Goal: Check status: Check status

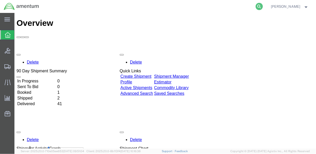
click at [263, 6] on icon at bounding box center [259, 6] width 7 height 7
click at [213, 7] on input "search" at bounding box center [177, 6] width 157 height 12
paste input "DCO-25272-168855"
type input "DCO-25272-168855"
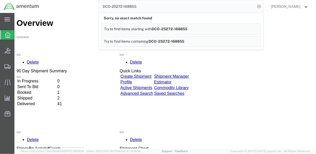
click at [165, 9] on input "DCO-25272-168855" at bounding box center [177, 6] width 157 height 12
drag, startPoint x: 165, startPoint y: 9, endPoint x: 95, endPoint y: 1, distance: 70.6
click at [95, 1] on div "DCO-25272-168855 Sorry, no exact match found Try to find items starting with DC…" at bounding box center [153, 6] width 221 height 13
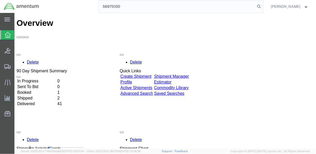
type input "56975100"
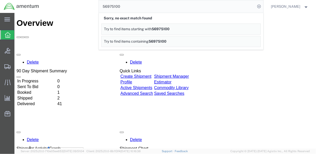
click at [145, 7] on input "56975100" at bounding box center [177, 6] width 157 height 12
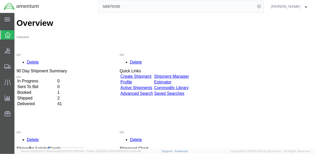
click at [87, 5] on div "56975100" at bounding box center [153, 6] width 221 height 13
click at [56, 90] on td "Booked" at bounding box center [36, 92] width 39 height 5
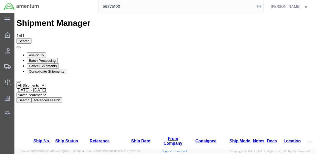
click at [248, 11] on input "56975100" at bounding box center [177, 6] width 157 height 12
click at [7, 5] on img at bounding box center [22, 7] width 36 height 8
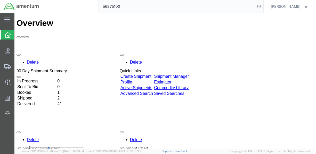
click at [134, 6] on input "56975100" at bounding box center [177, 6] width 157 height 12
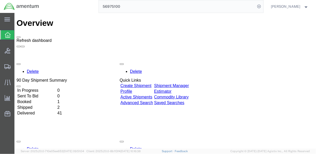
click at [20, 36] on button at bounding box center [18, 37] width 4 height 2
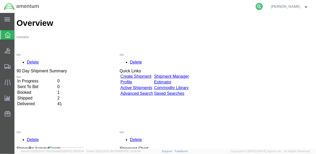
click at [263, 5] on icon at bounding box center [259, 6] width 7 height 7
paste input "DCO-25272-168855"
type input "DCO-25272-168855"
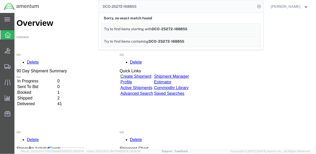
drag, startPoint x: 148, startPoint y: 5, endPoint x: 49, endPoint y: -4, distance: 98.9
click at [49, 0] on html "main_menu Created with Sketch. Collapse Menu Overview Bids Shipments Shipment M…" at bounding box center [158, 77] width 316 height 154
type input "5"
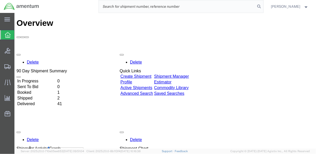
click at [142, 6] on input "search" at bounding box center [177, 6] width 157 height 12
paste input "DCO-25272-168855"
type input "DCO-25272-168855"
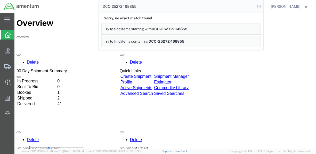
click at [263, 7] on icon at bounding box center [259, 6] width 7 height 7
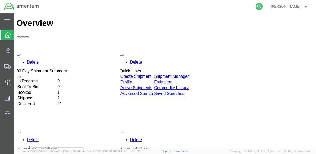
click at [263, 6] on icon at bounding box center [259, 6] width 7 height 7
click at [164, 6] on input "search" at bounding box center [177, 6] width 157 height 12
paste input "SNOR-25272-0353"
type input "SNOR-25272-0353"
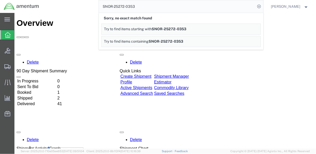
drag, startPoint x: 145, startPoint y: 6, endPoint x: 66, endPoint y: 11, distance: 78.6
click at [66, 11] on div "SNOR-25272-0353 Sorry, no exact match found Try to find items starting with SNO…" at bounding box center [153, 6] width 221 height 13
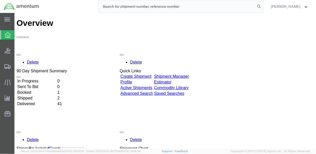
click at [112, 4] on input "search" at bounding box center [177, 6] width 157 height 12
paste input "SNOR-25272-0353"
click at [163, 8] on input "SNOR-25272-0353" at bounding box center [177, 6] width 157 height 12
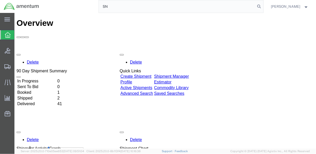
type input "S"
click at [37, 90] on td "Booked" at bounding box center [36, 92] width 39 height 5
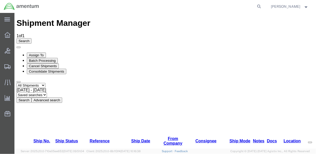
click at [112, 87] on div "[DATE] - [DATE]" at bounding box center [164, 89] width 297 height 5
click at [263, 6] on icon at bounding box center [259, 6] width 7 height 7
click at [172, 6] on input "search" at bounding box center [177, 6] width 157 height 12
paste input "SNOR-25272-0353"
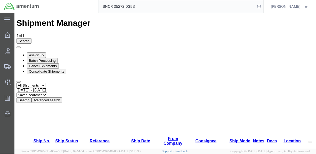
type input "SNOR-25272-0353"
click at [263, 7] on icon at bounding box center [259, 6] width 7 height 7
click at [263, 6] on icon at bounding box center [259, 6] width 7 height 7
click at [125, 10] on input "search" at bounding box center [177, 6] width 157 height 12
paste input "DCO-25272-168855"
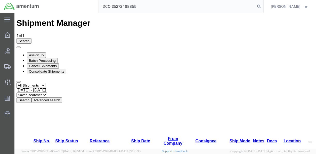
type input "DCO-25272-168855"
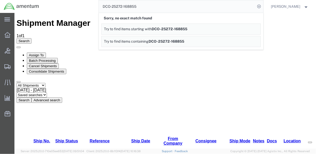
click at [176, 28] on span "DCO-25272-168855" at bounding box center [170, 29] width 36 height 4
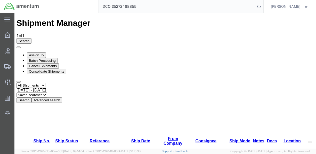
click at [172, 8] on input "DCO-25272-168855" at bounding box center [177, 6] width 157 height 12
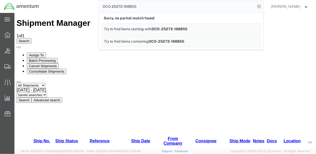
click at [80, 4] on div "DCO-25272-168855 Sorry, no partial match found Try to find items starting with …" at bounding box center [153, 6] width 221 height 13
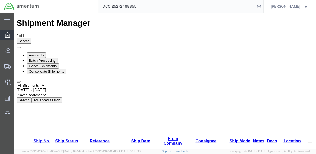
click at [11, 33] on div at bounding box center [7, 35] width 14 height 10
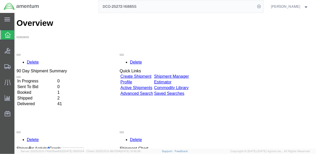
click at [56, 95] on td "Shipped" at bounding box center [36, 97] width 39 height 5
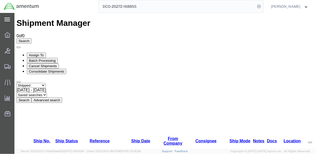
click at [11, 22] on div "main_menu Created with Sketch." at bounding box center [7, 19] width 14 height 13
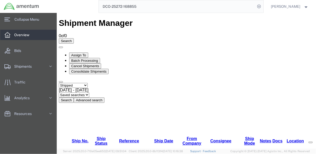
click at [20, 36] on span "Overview" at bounding box center [23, 35] width 19 height 10
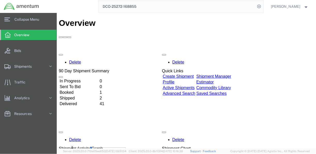
click at [126, 7] on input "DCO-25272-168855" at bounding box center [177, 6] width 157 height 12
paste input "DCO-25272-168797"
click at [263, 8] on icon at bounding box center [259, 6] width 7 height 7
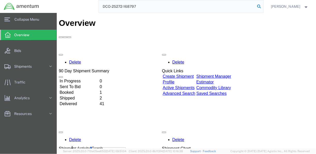
type input "DCO-25272-168797"
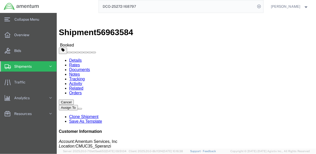
click link "Documents"
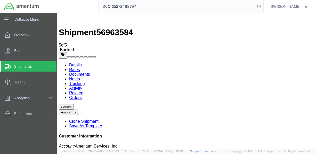
click at [78, 62] on link "Details" at bounding box center [75, 64] width 13 height 4
click at [263, 7] on icon at bounding box center [259, 6] width 7 height 7
click at [263, 5] on icon at bounding box center [259, 6] width 7 height 7
click at [156, 6] on input "search" at bounding box center [177, 6] width 157 height 12
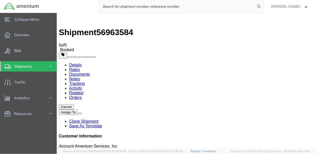
paste input "DCO-25272-168855"
type input "DCO-25272-168855"
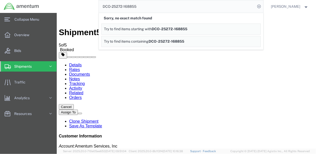
click at [183, 31] on span "DCO-25272-168855" at bounding box center [170, 29] width 36 height 4
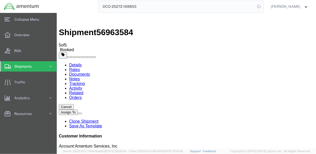
drag, startPoint x: 152, startPoint y: 5, endPoint x: 98, endPoint y: 1, distance: 54.6
click at [98, 1] on div "DCO-25272-168855" at bounding box center [153, 6] width 221 height 13
paste input "DCO-25272-168855"
type input "DCO-25272-168855"
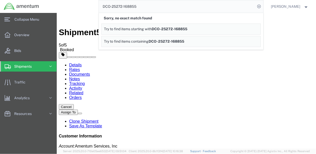
click at [121, 31] on link "Try to find items starting with DCO-25272-168855" at bounding box center [180, 28] width 159 height 11
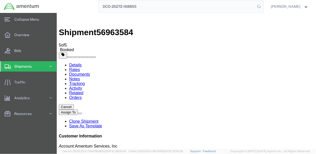
click link "Documents"
click at [65, 19] on img at bounding box center [62, 18] width 6 height 6
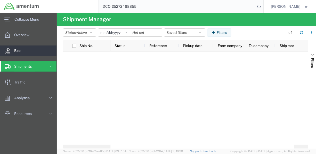
click at [33, 53] on link "Bids" at bounding box center [28, 50] width 56 height 10
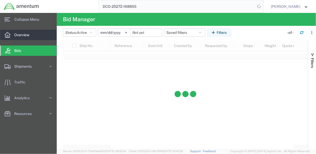
click at [31, 33] on span "Overview" at bounding box center [23, 35] width 19 height 10
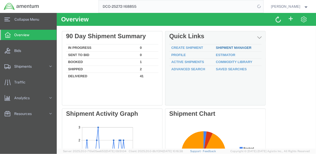
click at [232, 46] on link "Shipment Manager" at bounding box center [234, 47] width 36 height 4
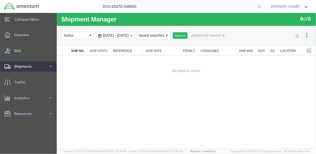
click at [25, 71] on span "Shipments" at bounding box center [24, 66] width 21 height 10
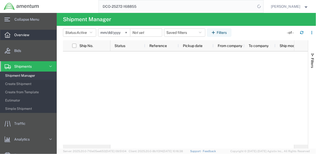
click at [23, 37] on span "Overview" at bounding box center [23, 35] width 19 height 10
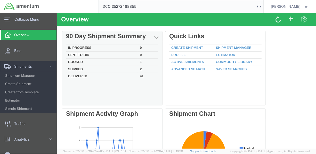
click at [89, 68] on td "Shipped" at bounding box center [102, 68] width 72 height 7
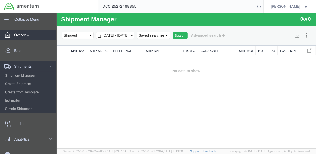
click at [26, 37] on span "Overview" at bounding box center [23, 35] width 19 height 10
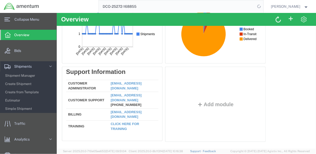
scroll to position [125, 0]
